Goal: Check status: Check status

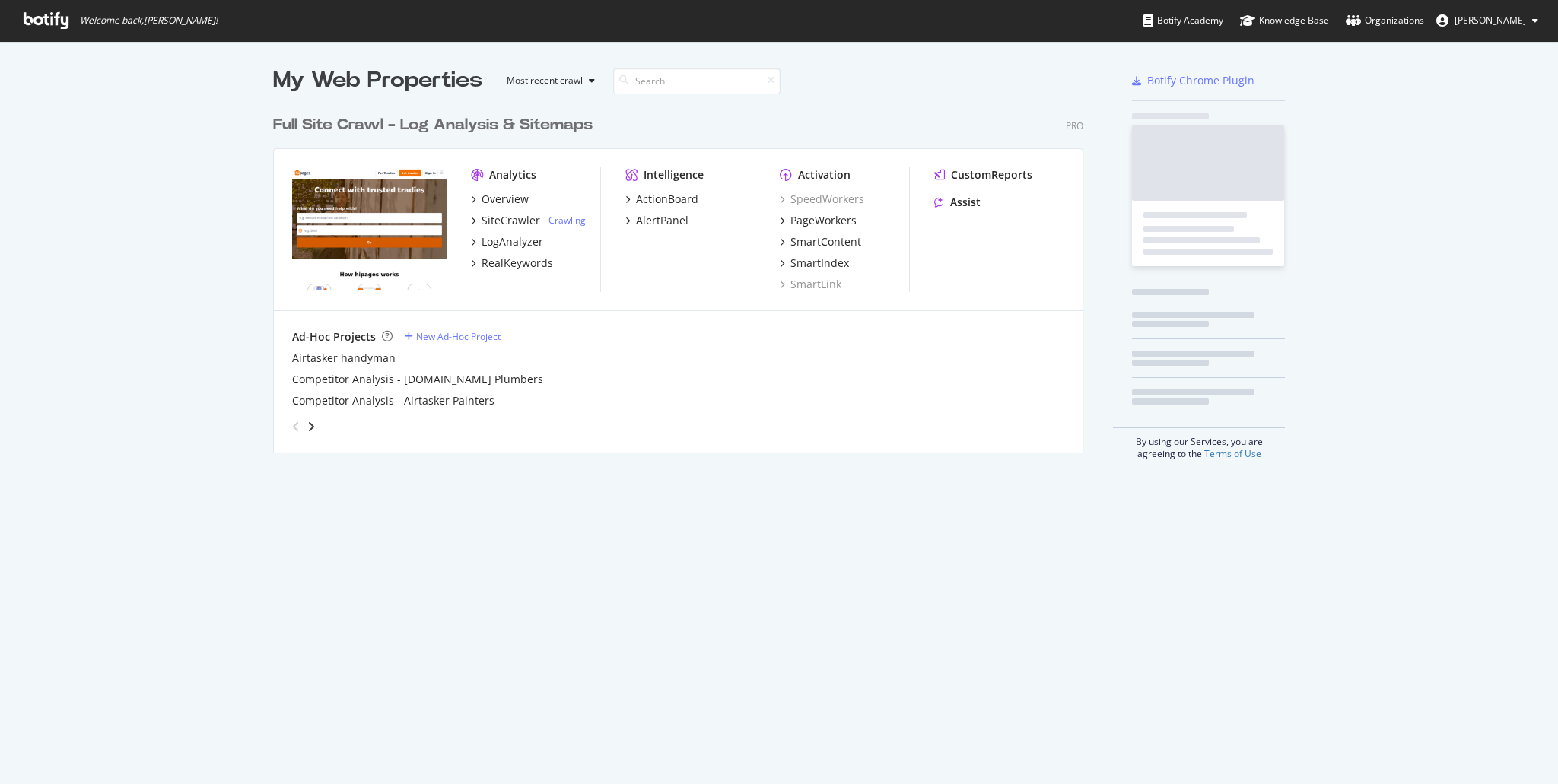
scroll to position [784, 1558]
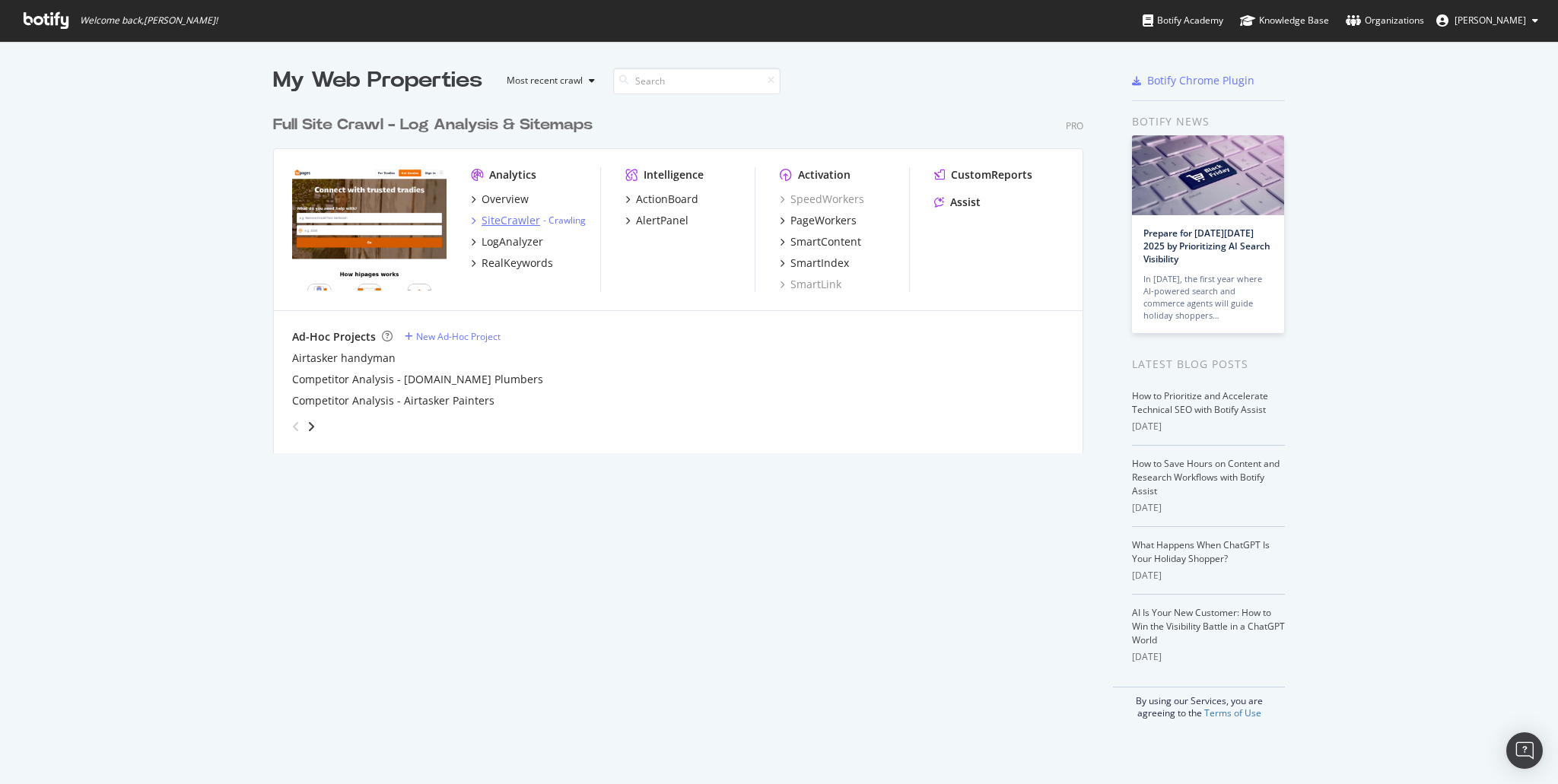
click at [516, 223] on div "SiteCrawler" at bounding box center [510, 221] width 58 height 15
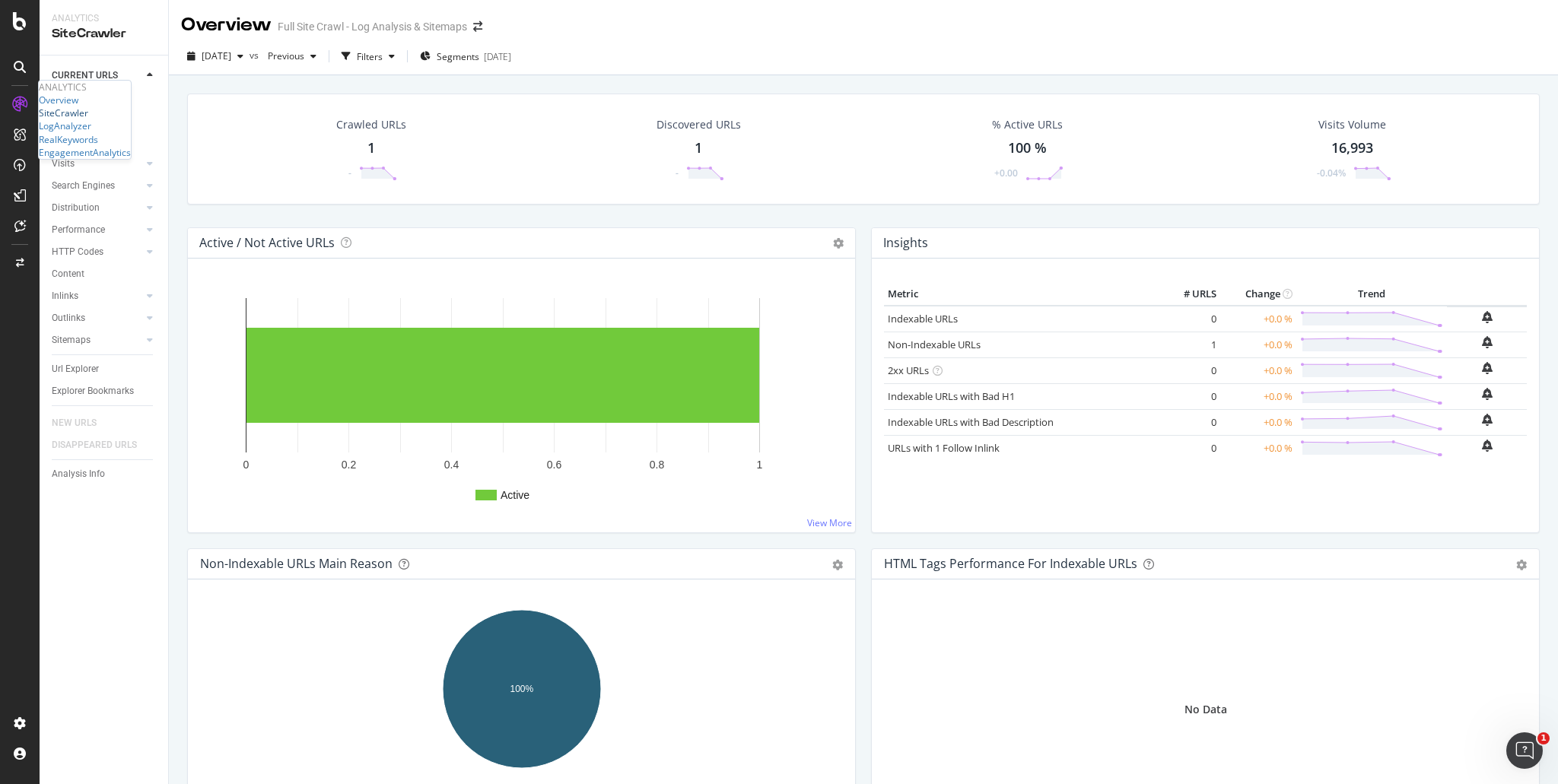
click at [76, 120] on div "SiteCrawler" at bounding box center [63, 113] width 49 height 13
